Goal: Navigation & Orientation: Find specific page/section

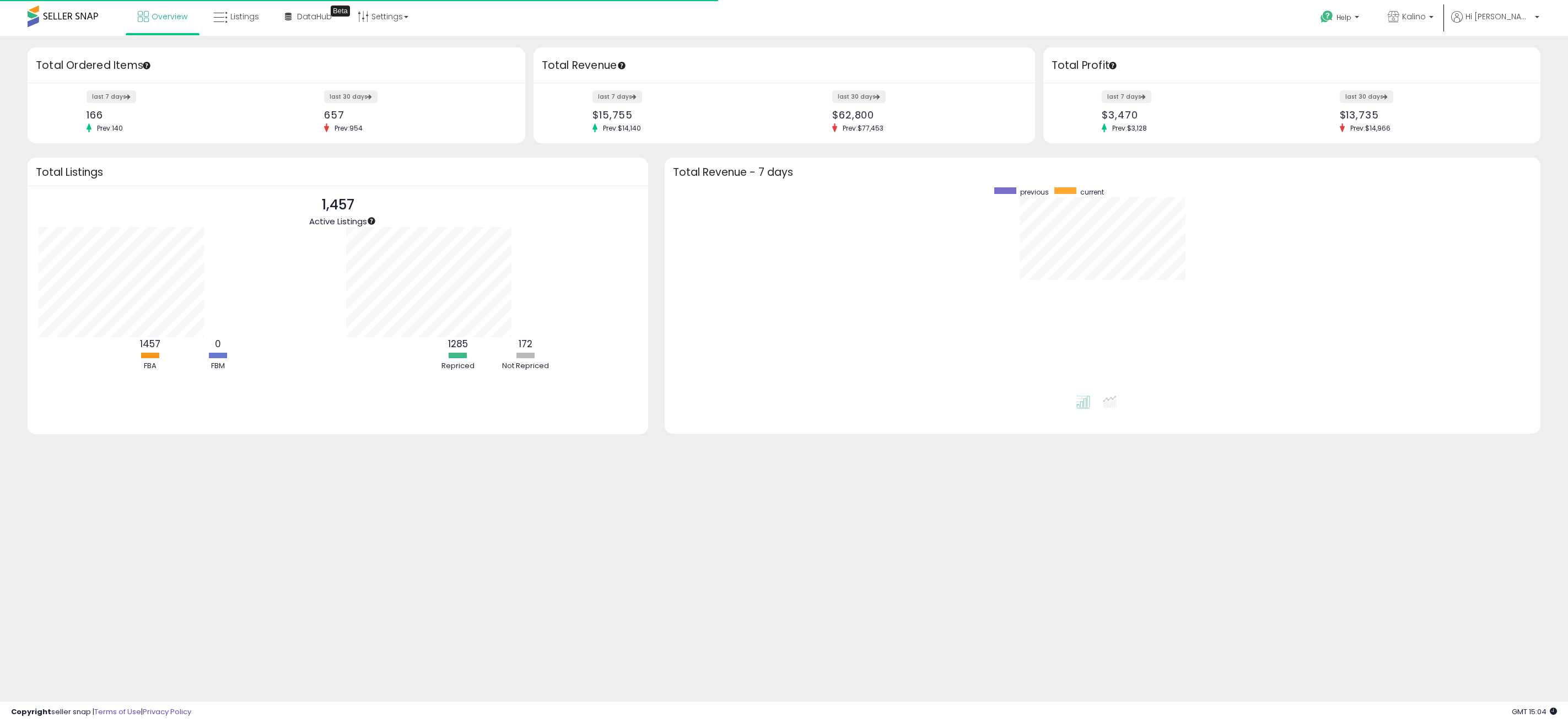
scroll to position [208, 854]
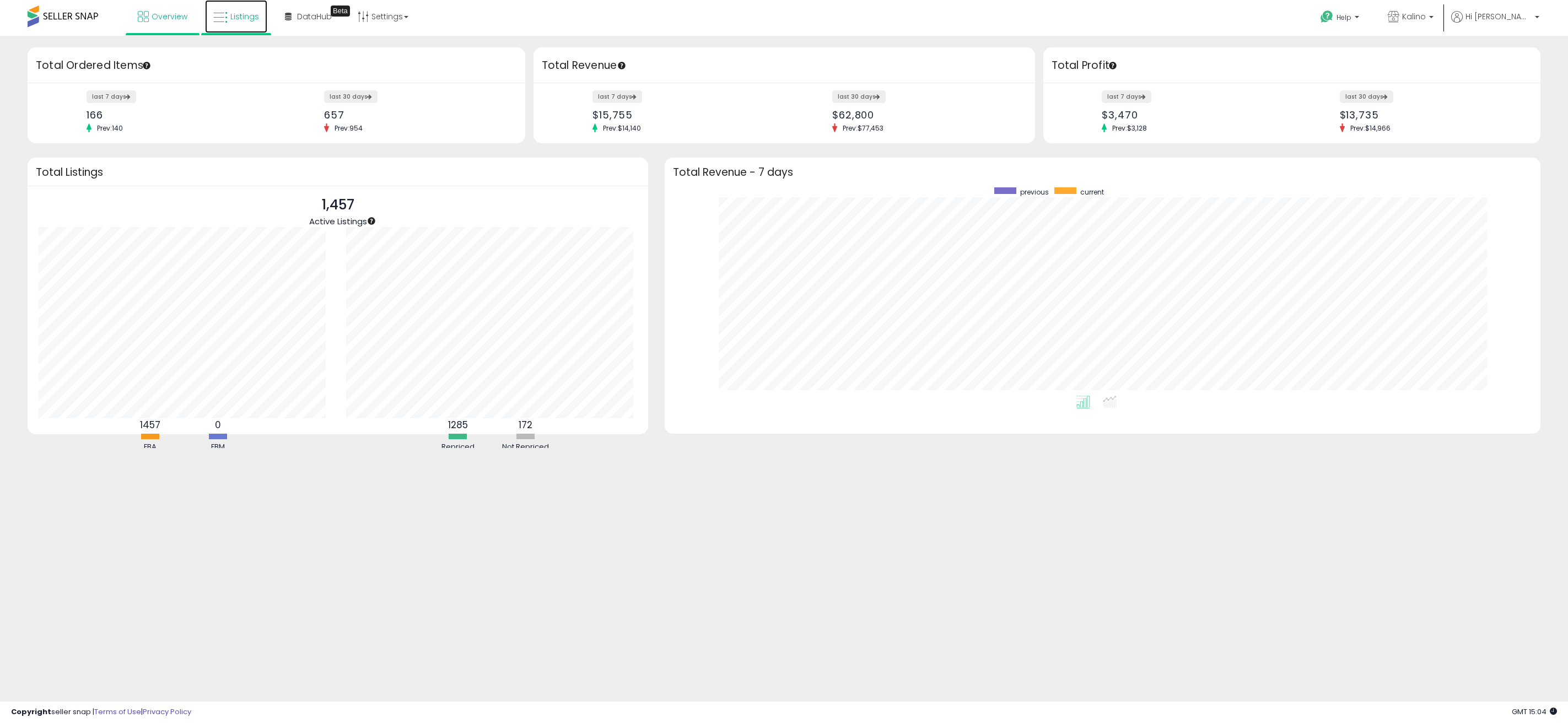
click at [227, 29] on link "Listings" at bounding box center [236, 16] width 62 height 33
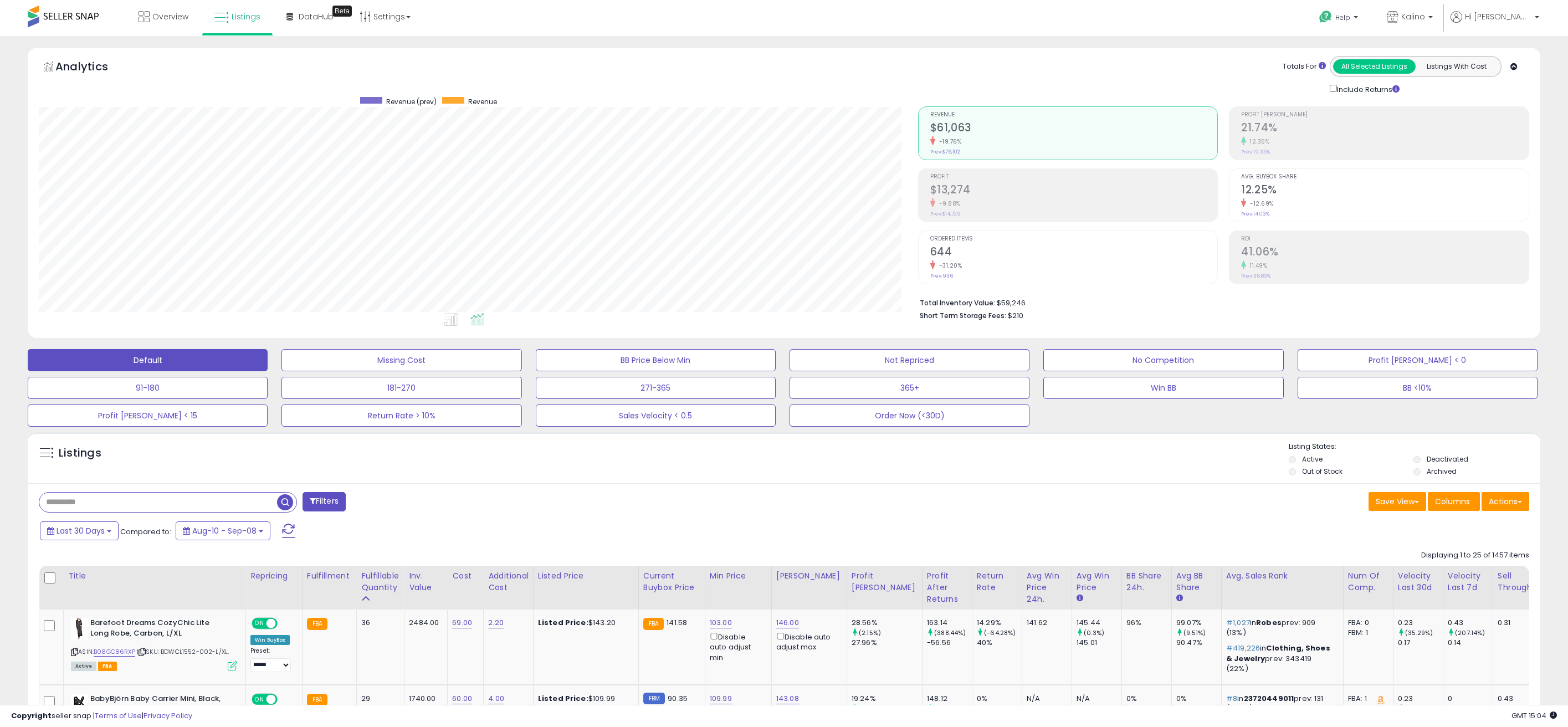
scroll to position [227, 879]
click at [855, 51] on div "Analytics Totals For All Selected Listings Listings With Cost Include Returns" at bounding box center [784, 192] width 1513 height 291
click at [171, 12] on span "Overview" at bounding box center [170, 17] width 36 height 11
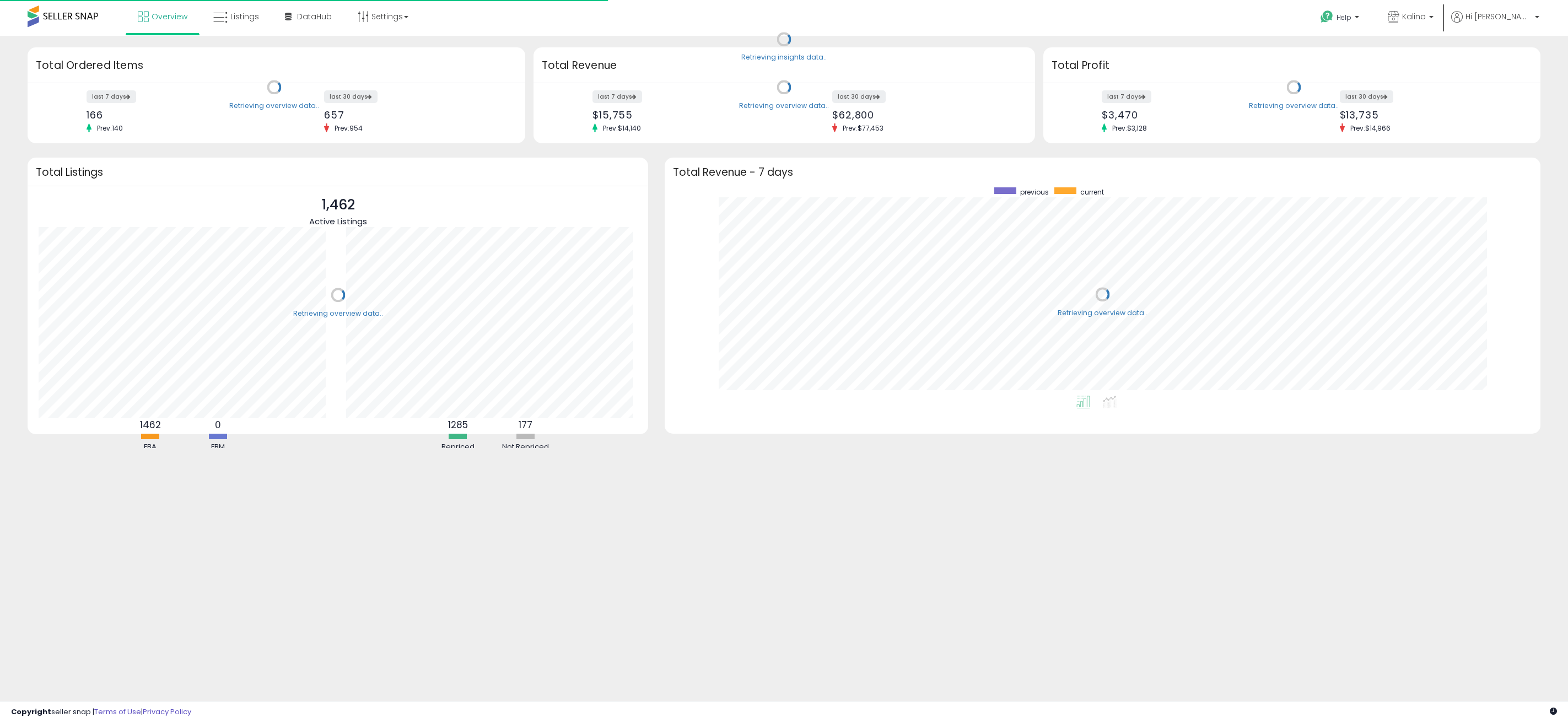
scroll to position [208, 854]
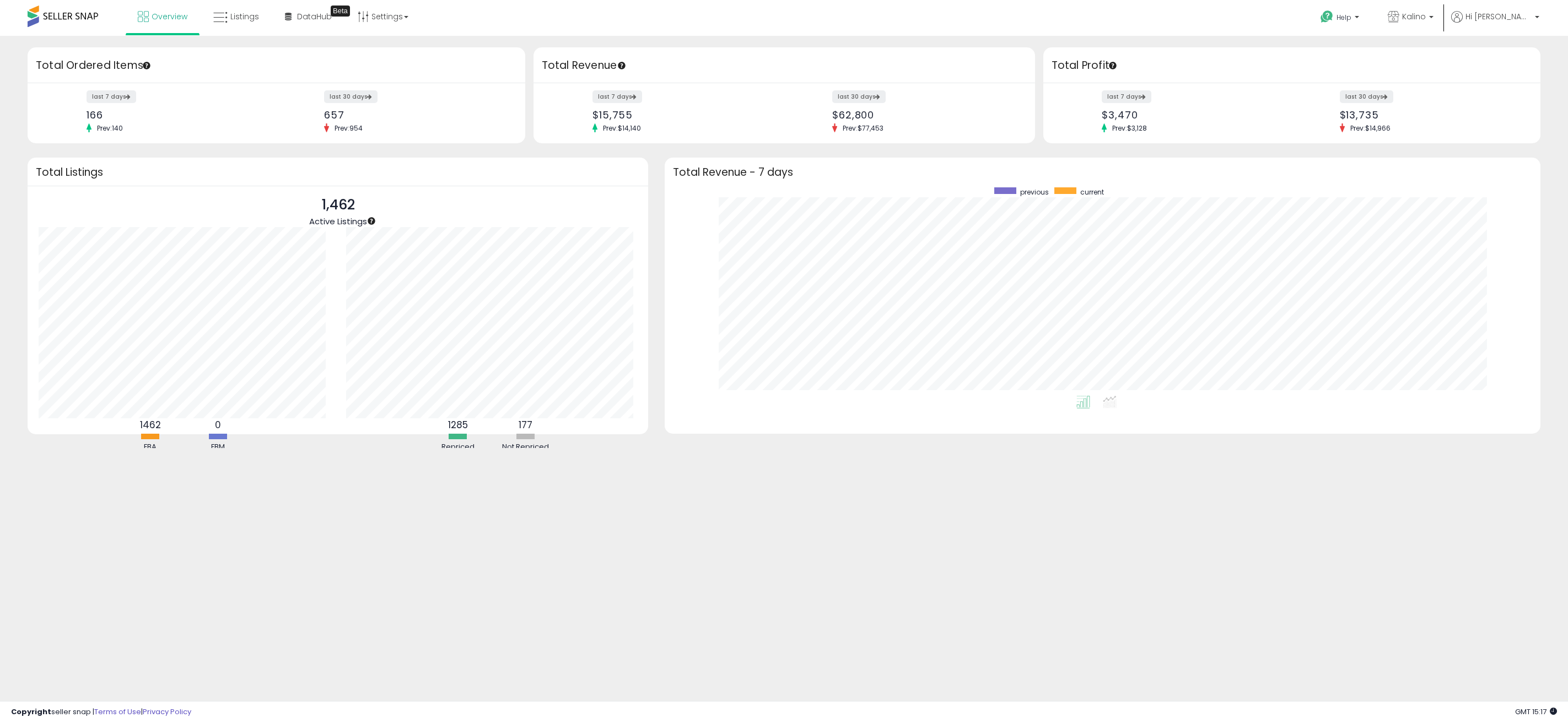
click at [92, 17] on span at bounding box center [63, 16] width 71 height 21
click at [68, 15] on span at bounding box center [63, 16] width 71 height 21
click at [245, 21] on span "Listings" at bounding box center [244, 16] width 29 height 11
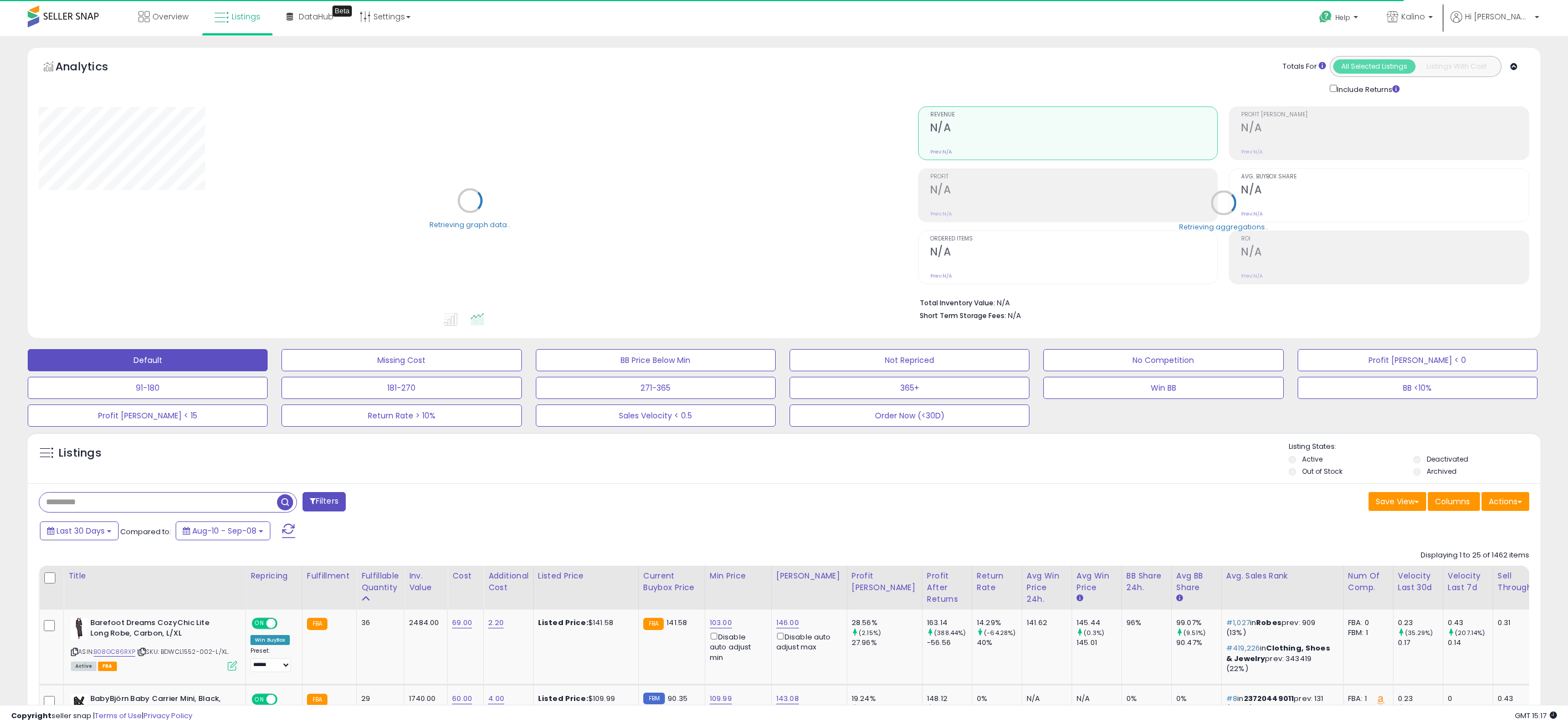
click at [281, 51] on div "Analytics Totals For All Selected Listings Listings With Cost Include Returns" at bounding box center [784, 192] width 1513 height 291
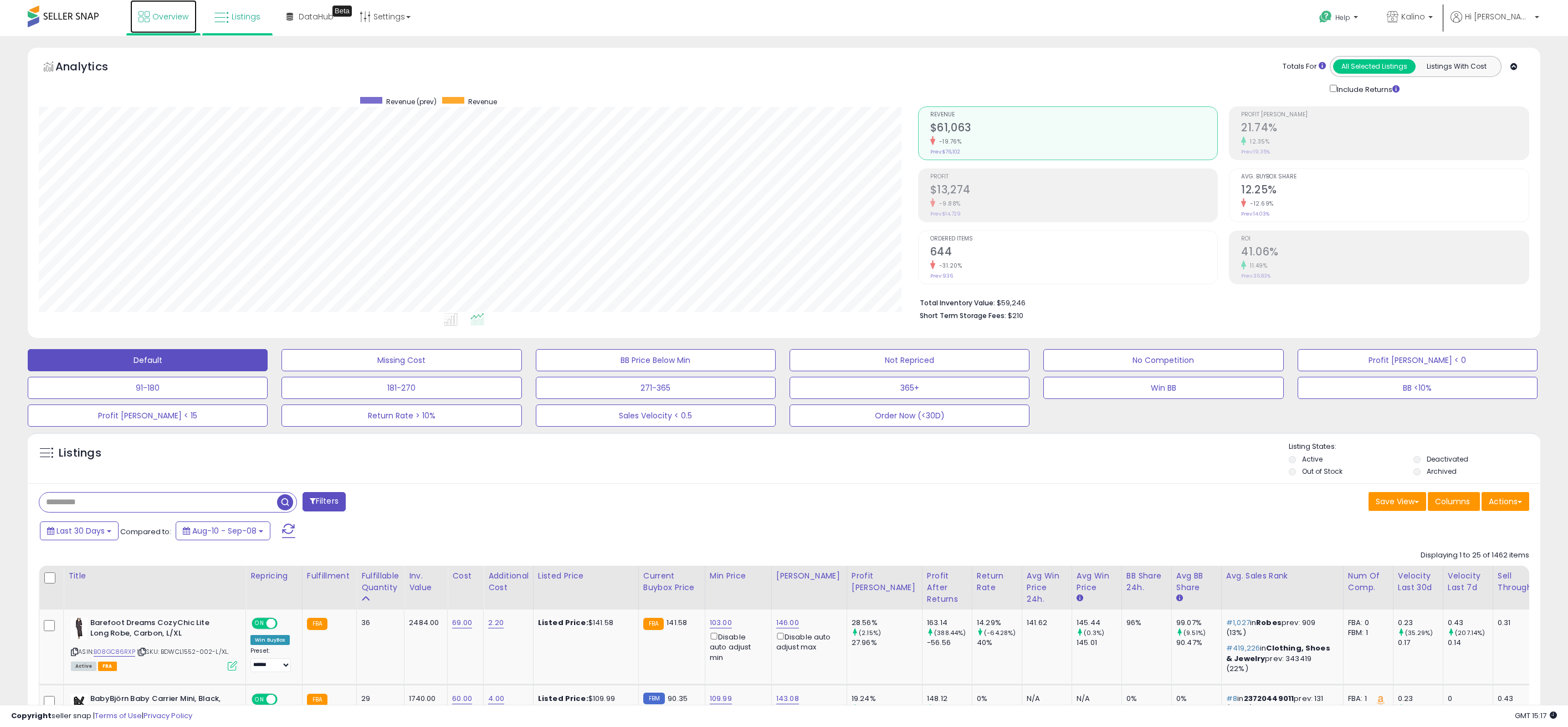
click at [159, 23] on link "Overview" at bounding box center [163, 17] width 67 height 33
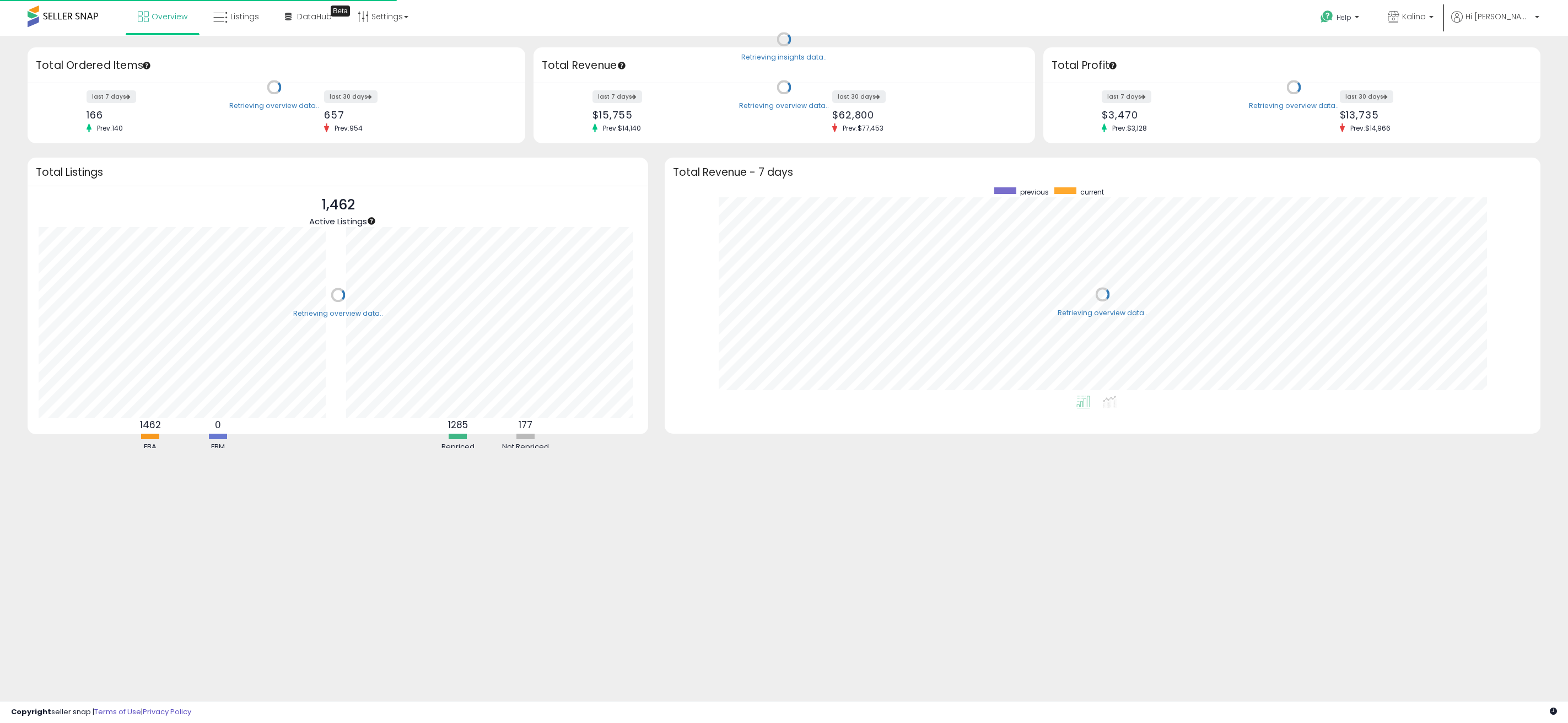
scroll to position [208, 854]
